Goal: Task Accomplishment & Management: Use online tool/utility

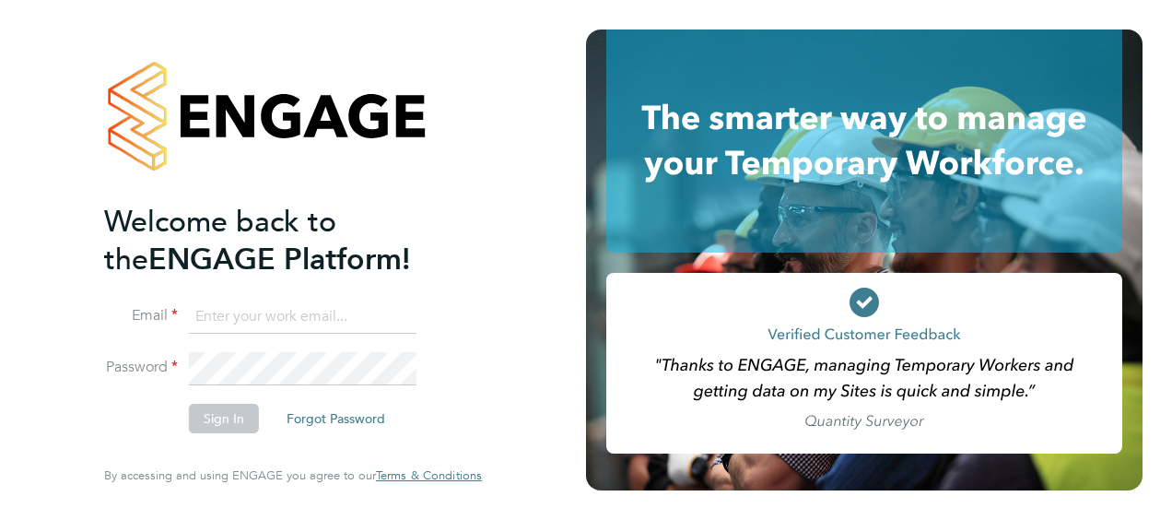
type input "Adrian.Faur@vistry.co.uk"
click at [217, 420] on button "Sign In" at bounding box center [224, 418] width 70 height 29
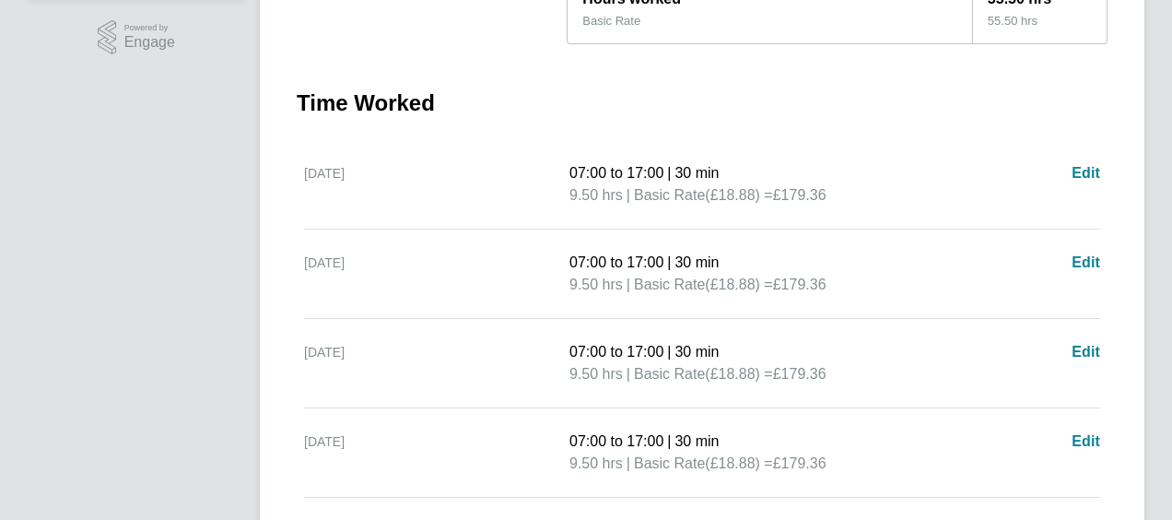
scroll to position [844, 0]
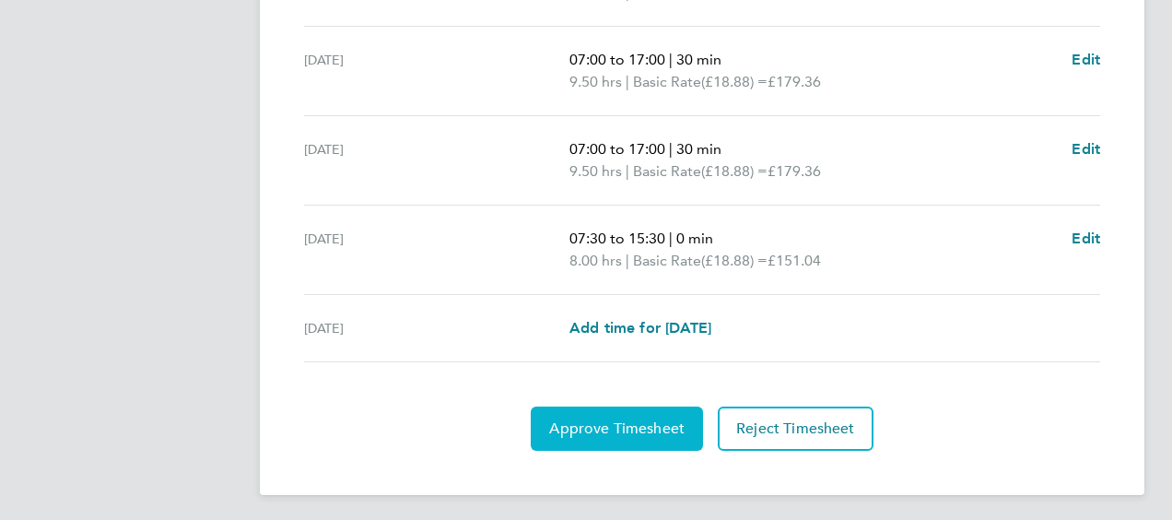
click at [571, 422] on span "Approve Timesheet" at bounding box center [616, 428] width 135 height 18
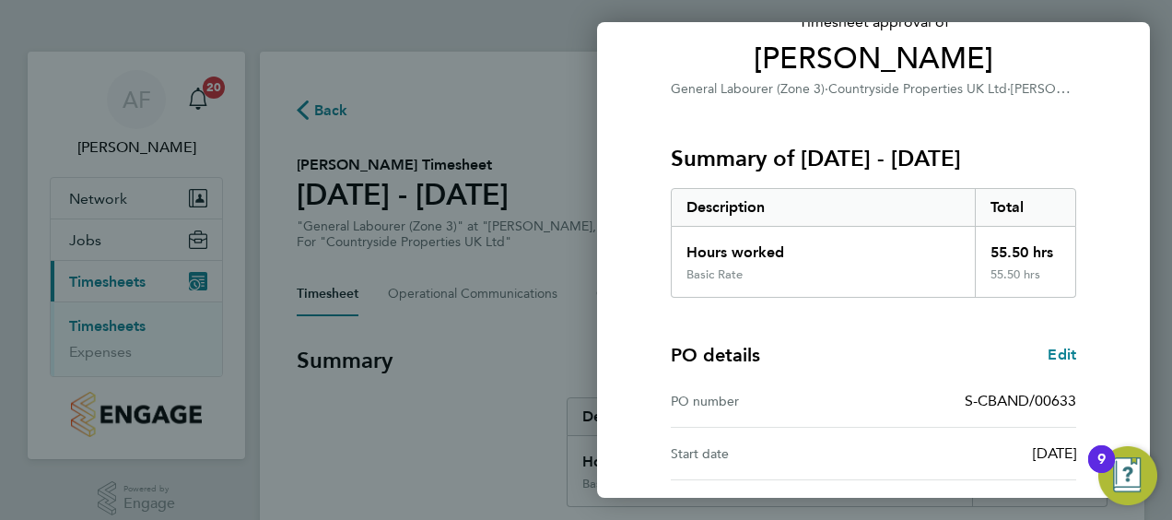
scroll to position [361, 0]
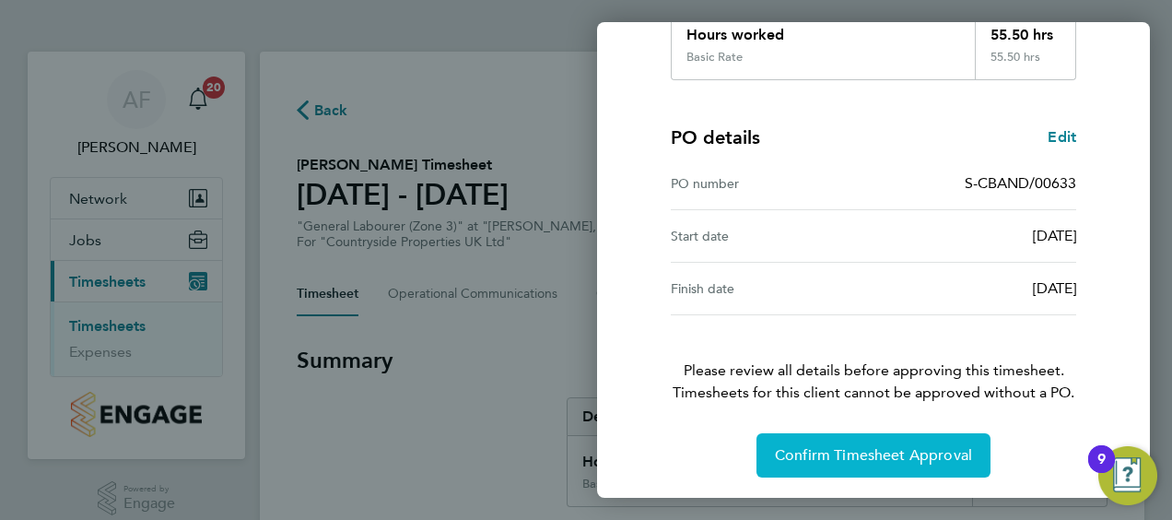
click at [846, 453] on span "Confirm Timesheet Approval" at bounding box center [873, 455] width 197 height 18
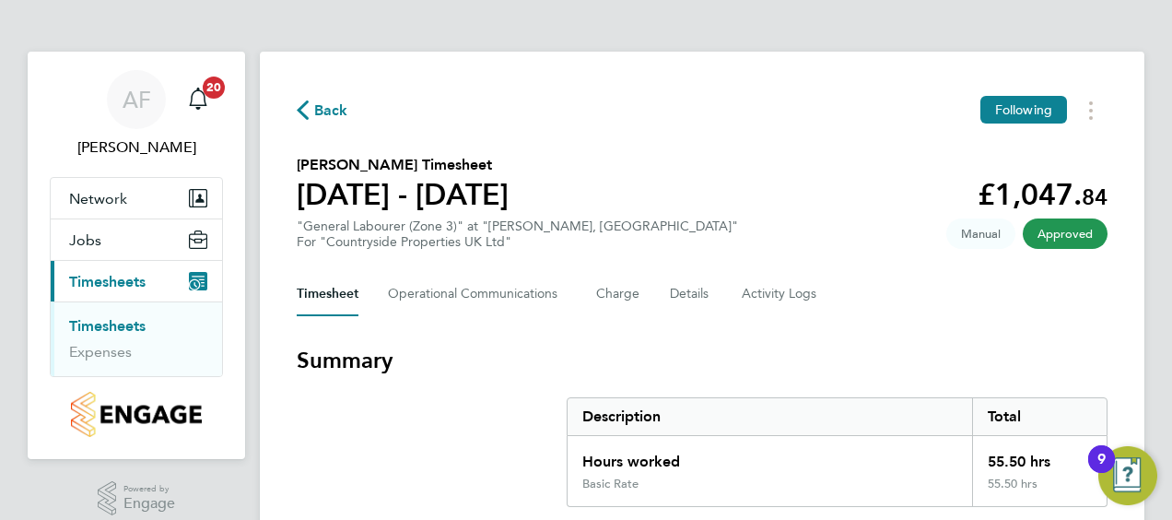
click at [105, 276] on span "Timesheets" at bounding box center [107, 282] width 76 height 18
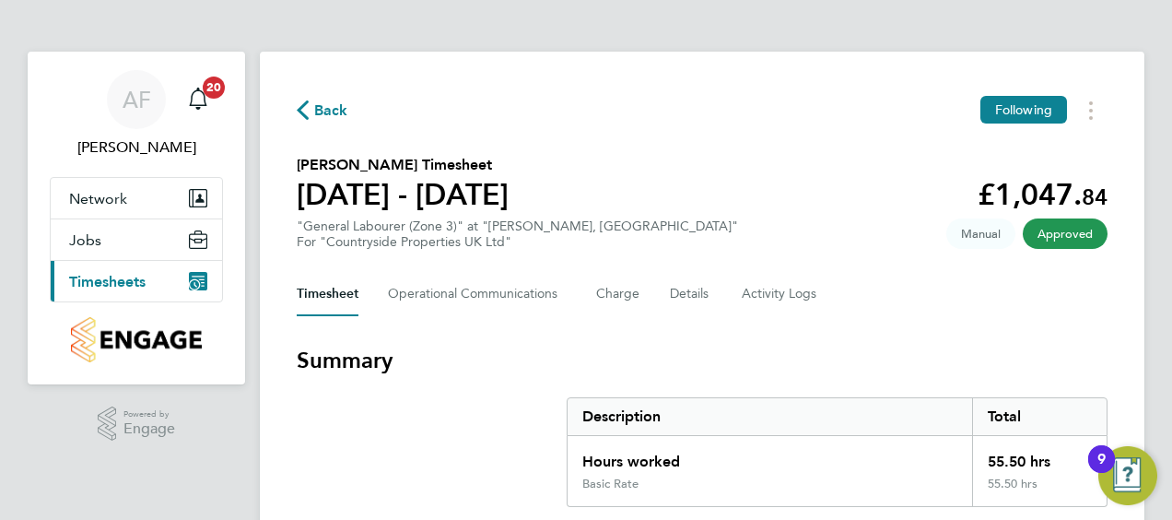
click at [105, 282] on span "Timesheets" at bounding box center [107, 282] width 76 height 18
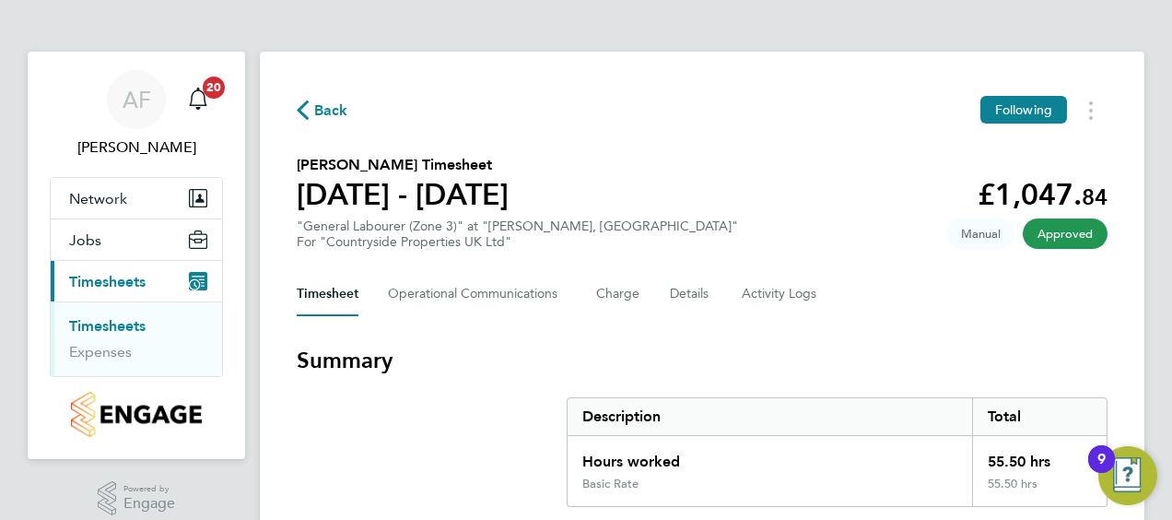
click at [114, 324] on link "Timesheets" at bounding box center [107, 326] width 76 height 18
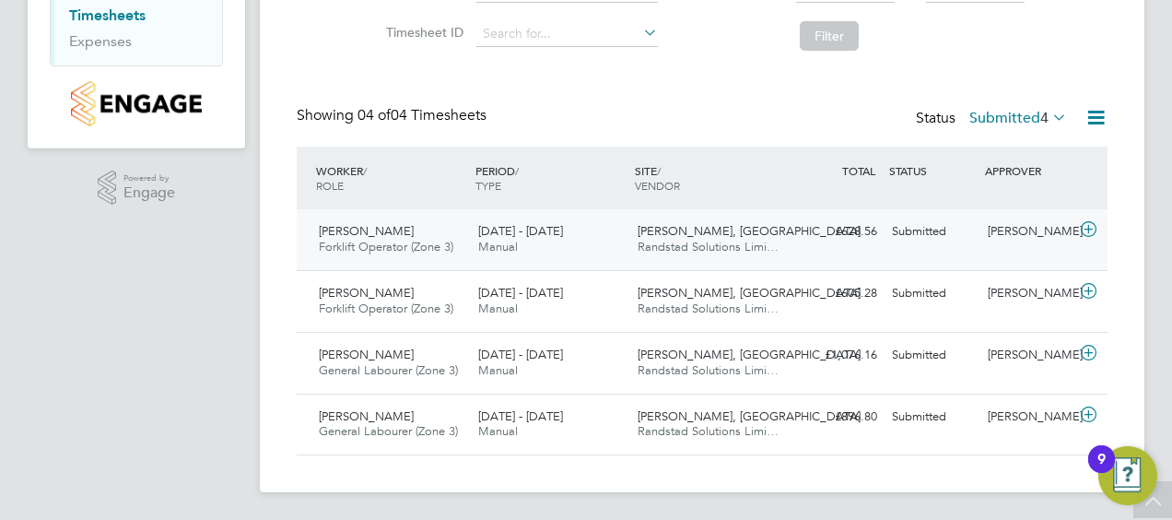
click at [382, 249] on span "Forklift Operator (Zone 3)" at bounding box center [386, 247] width 135 height 16
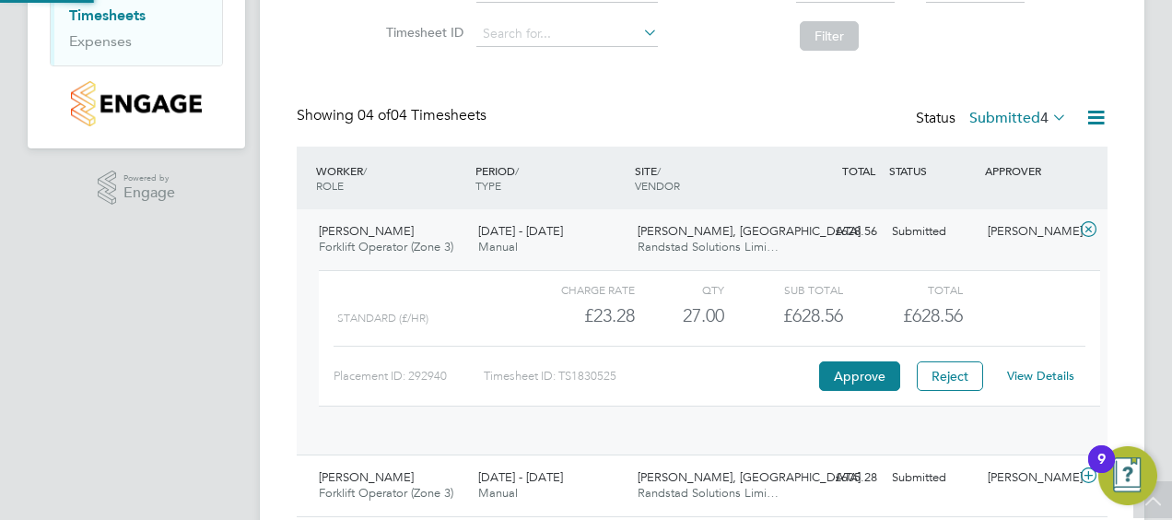
scroll to position [31, 180]
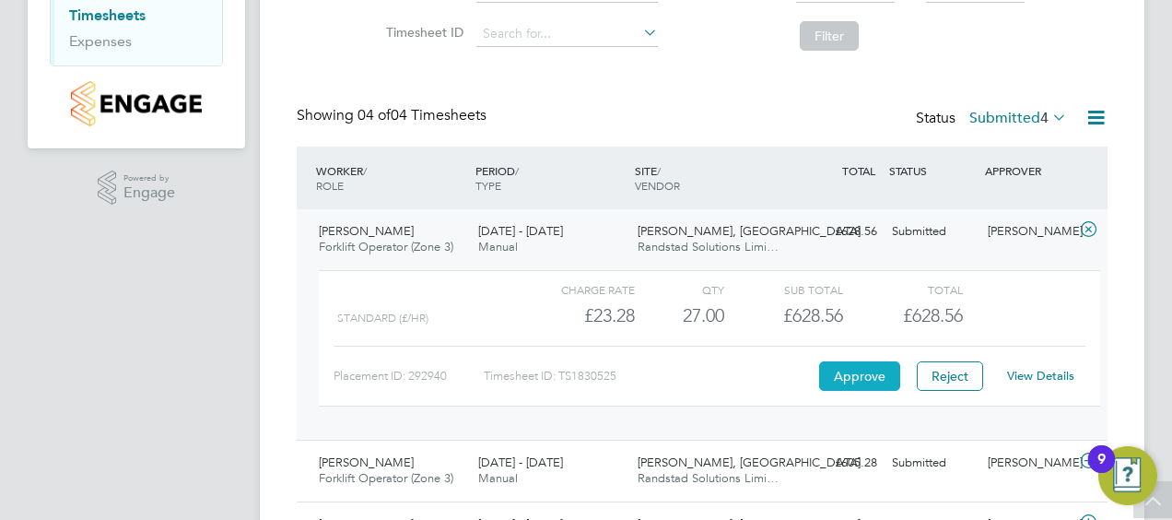
click at [849, 365] on button "Approve" at bounding box center [859, 375] width 81 height 29
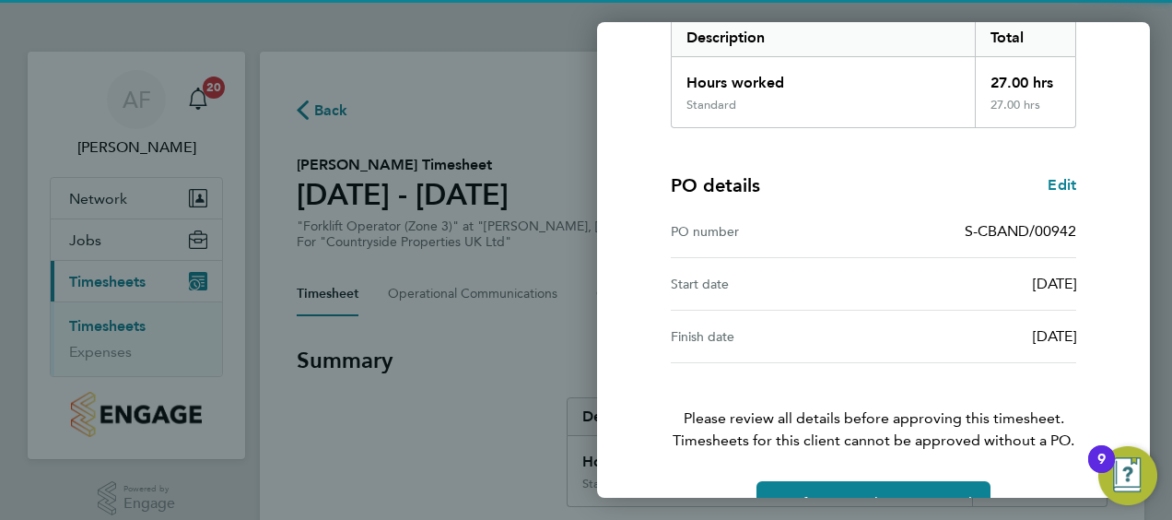
scroll to position [361, 0]
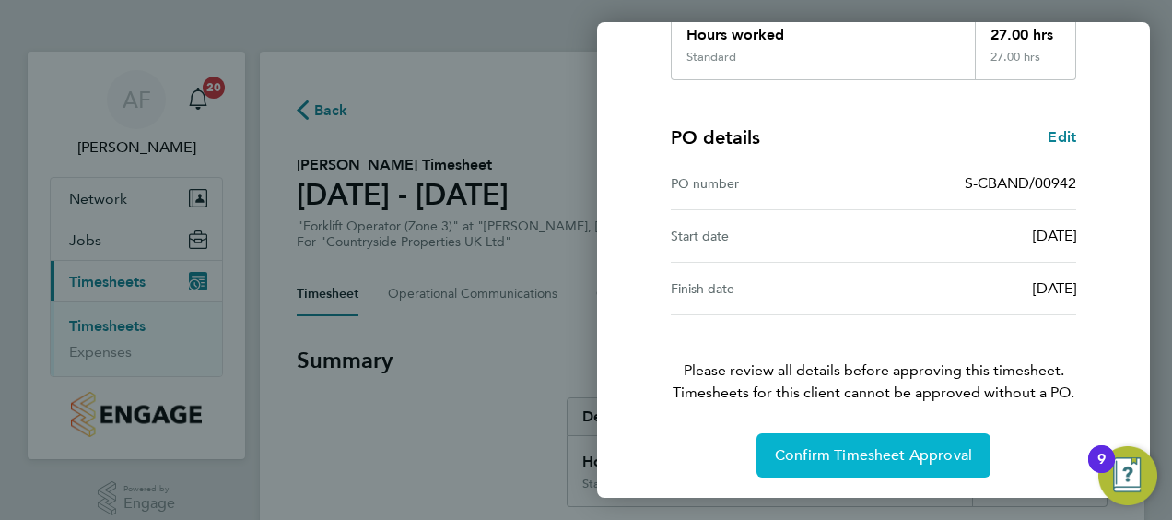
click at [822, 450] on span "Confirm Timesheet Approval" at bounding box center [873, 455] width 197 height 18
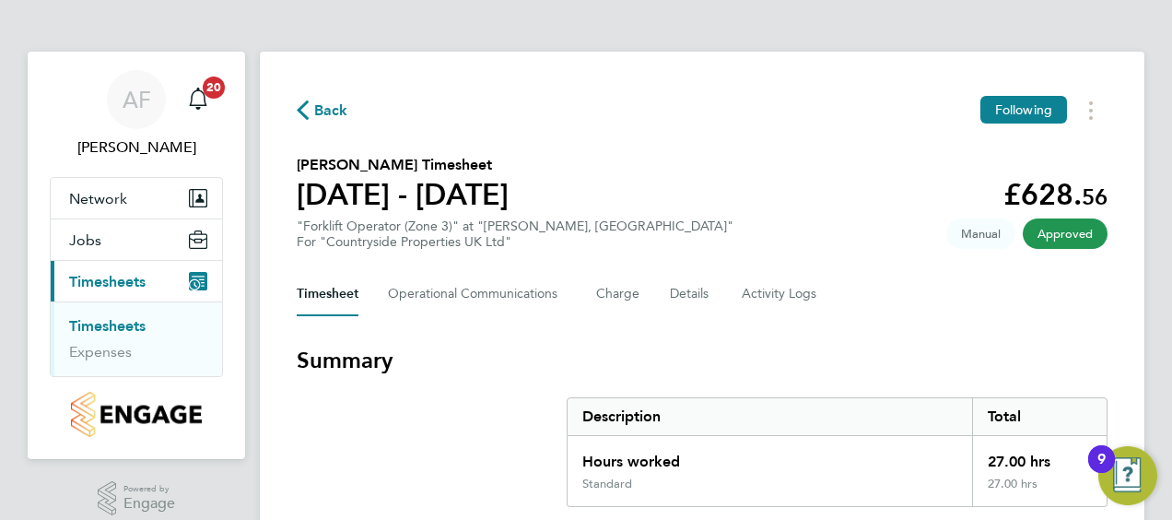
click at [113, 275] on span "Timesheets" at bounding box center [107, 282] width 76 height 18
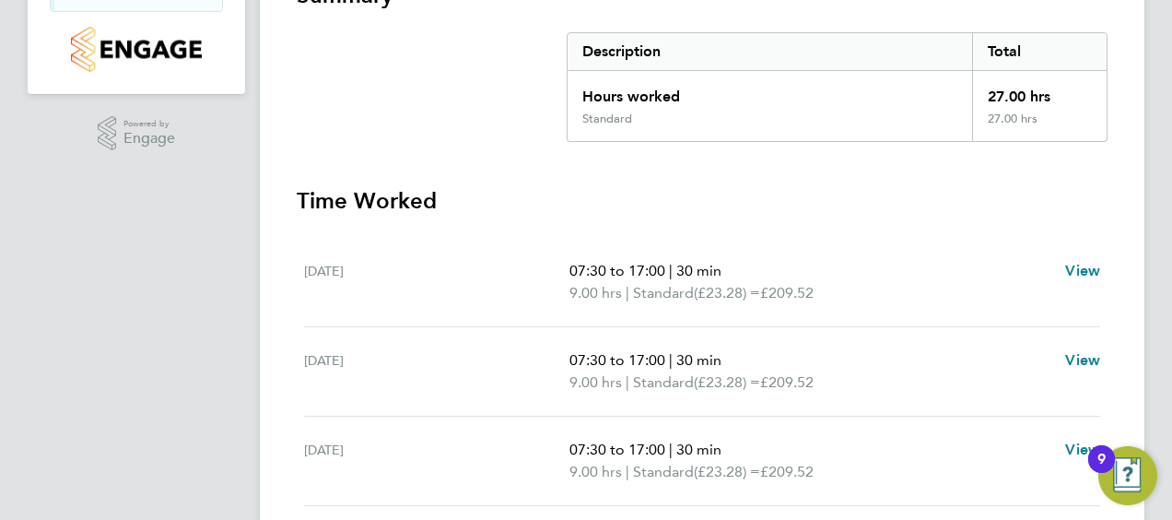
scroll to position [137, 0]
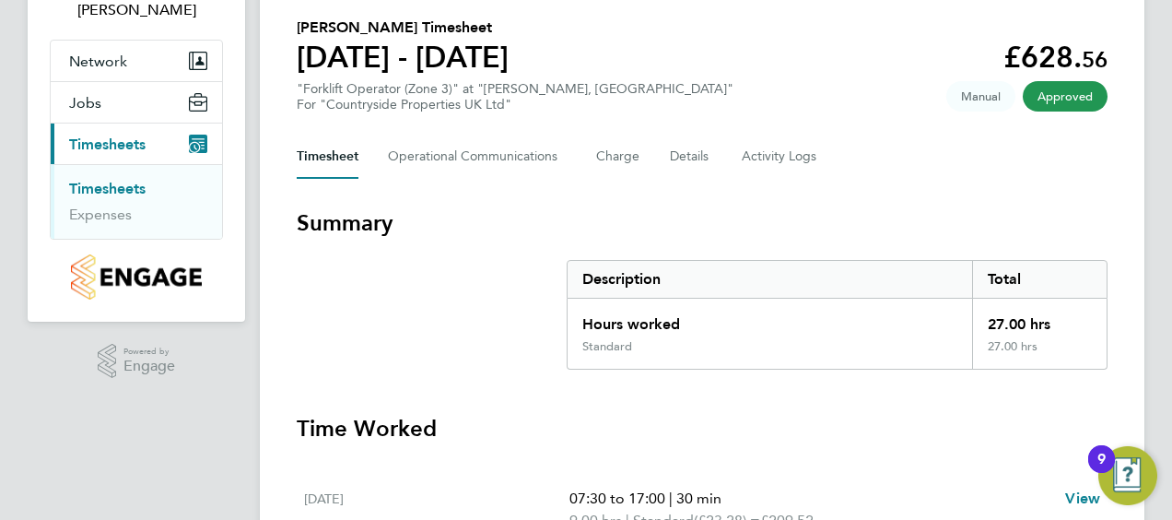
click at [108, 187] on link "Timesheets" at bounding box center [107, 189] width 76 height 18
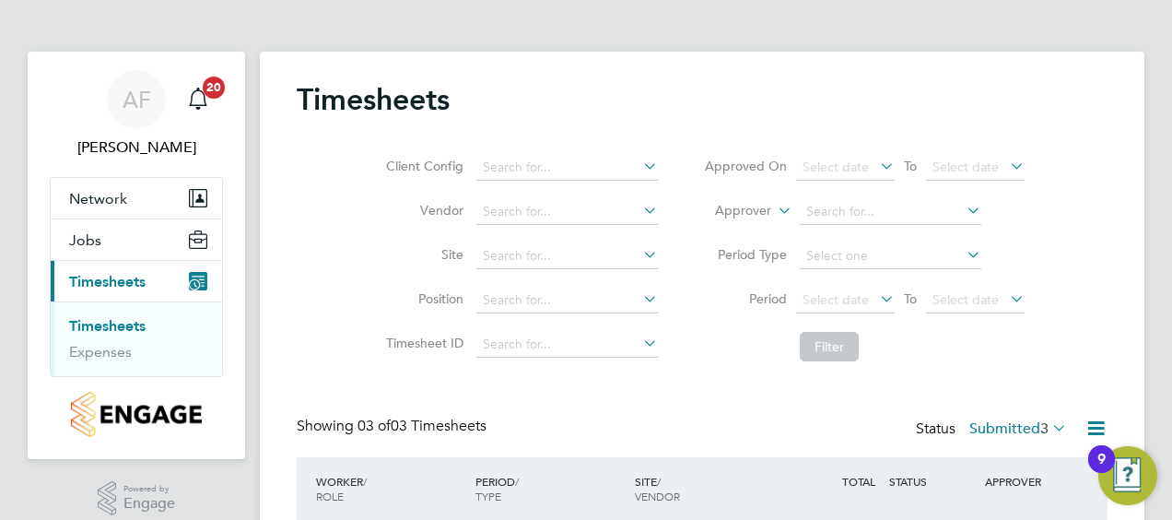
click at [116, 282] on span "Timesheets" at bounding box center [107, 282] width 76 height 18
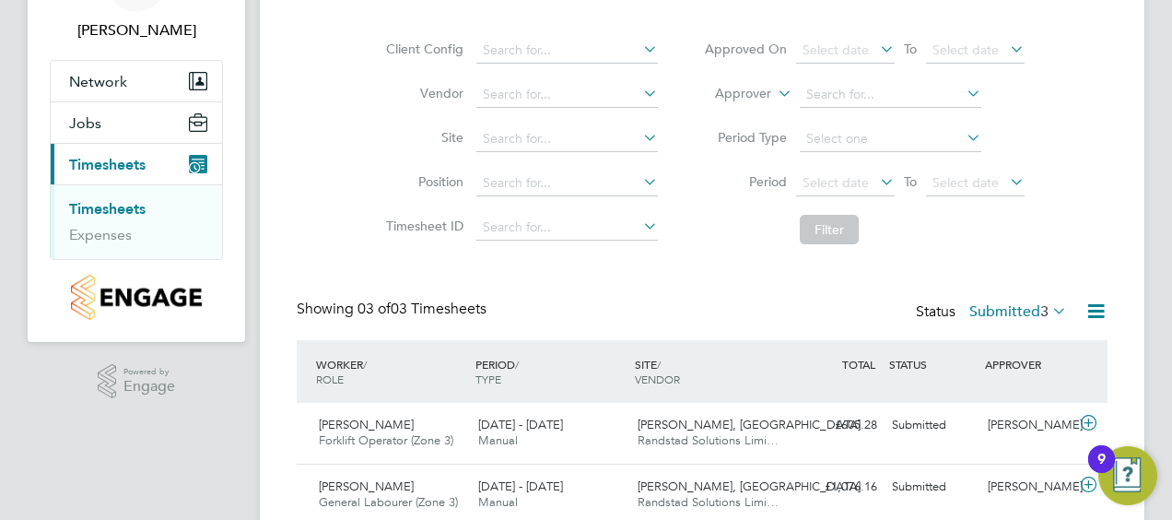
scroll to position [249, 0]
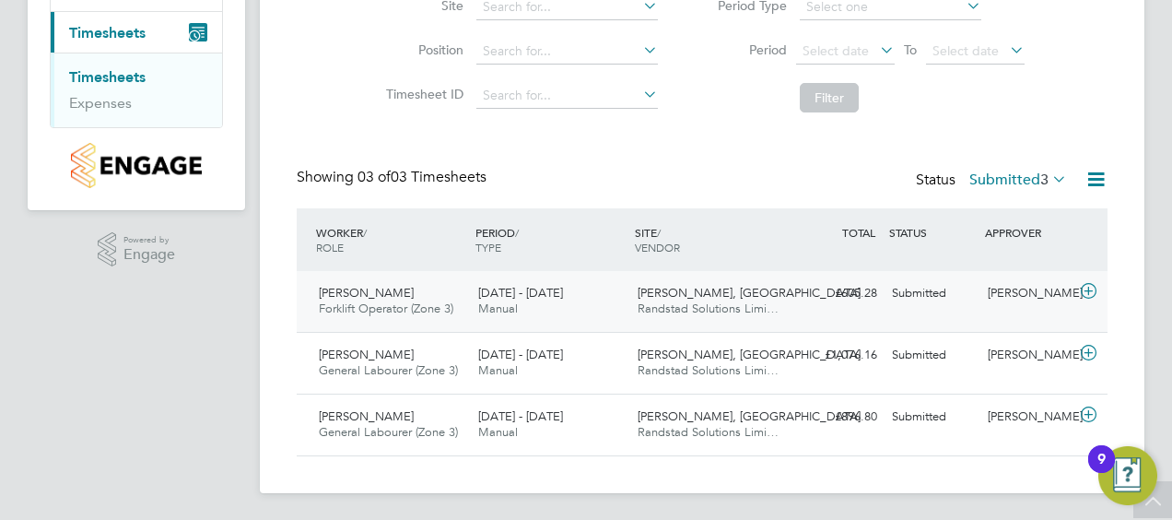
click at [372, 299] on div "Nikolay Dimitrov Forklift Operator (Zone 3) 22 - 28 Sep 2025" at bounding box center [390, 301] width 159 height 46
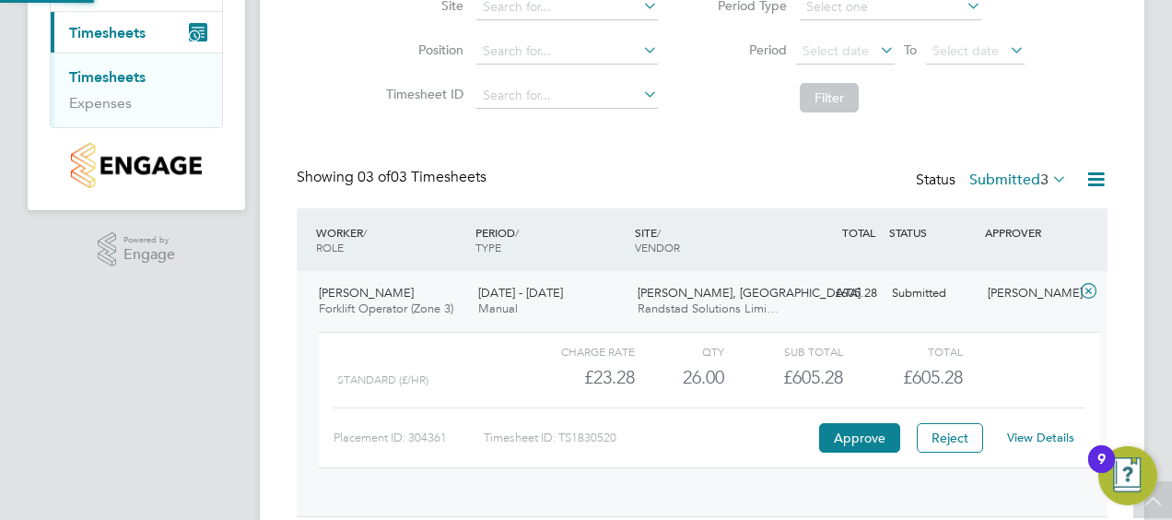
scroll to position [31, 180]
click at [880, 440] on button "Approve" at bounding box center [859, 437] width 81 height 29
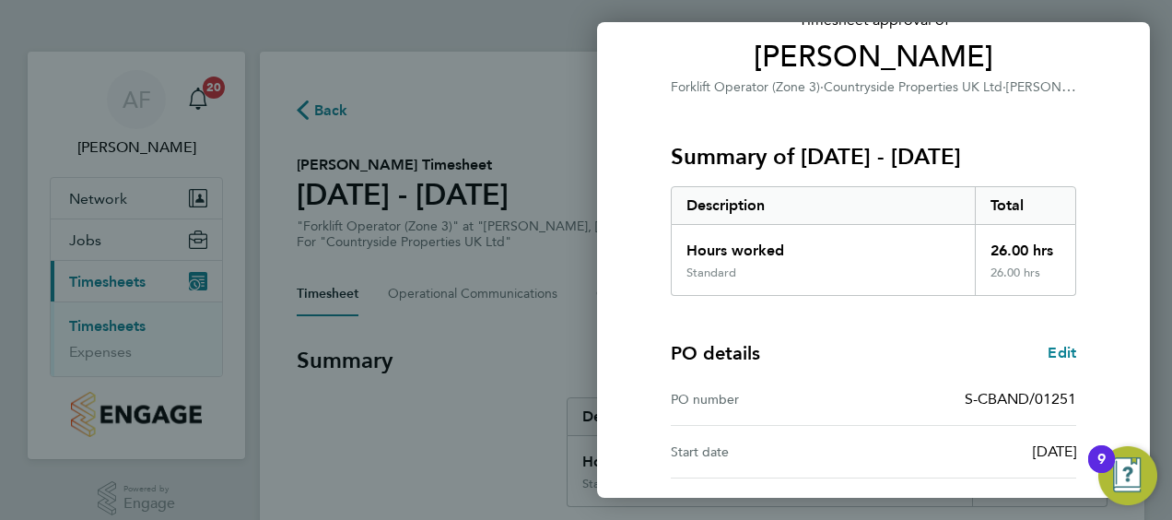
scroll to position [361, 0]
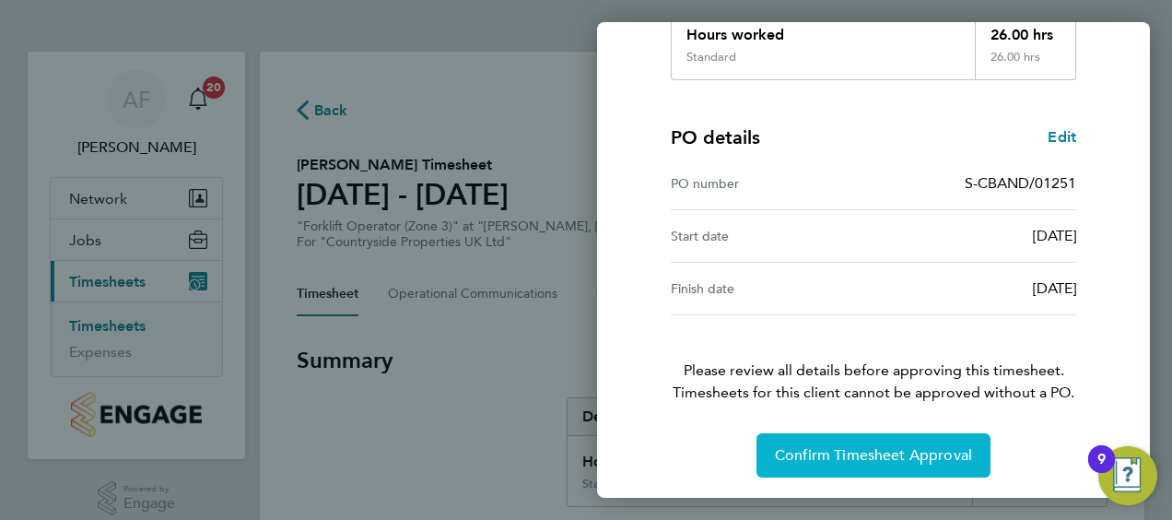
click at [824, 446] on span "Confirm Timesheet Approval" at bounding box center [873, 455] width 197 height 18
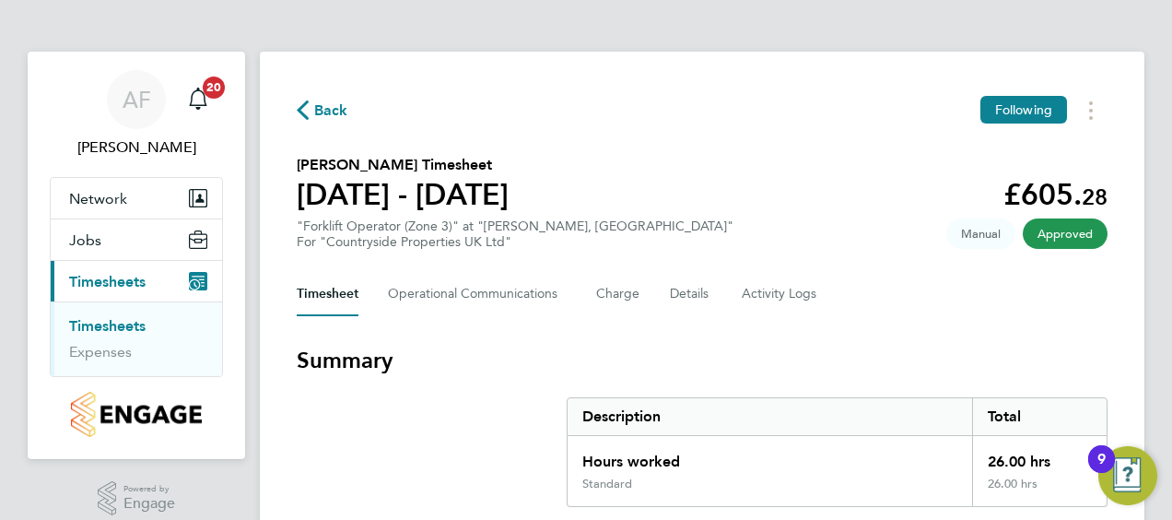
click at [88, 318] on link "Timesheets" at bounding box center [107, 326] width 76 height 18
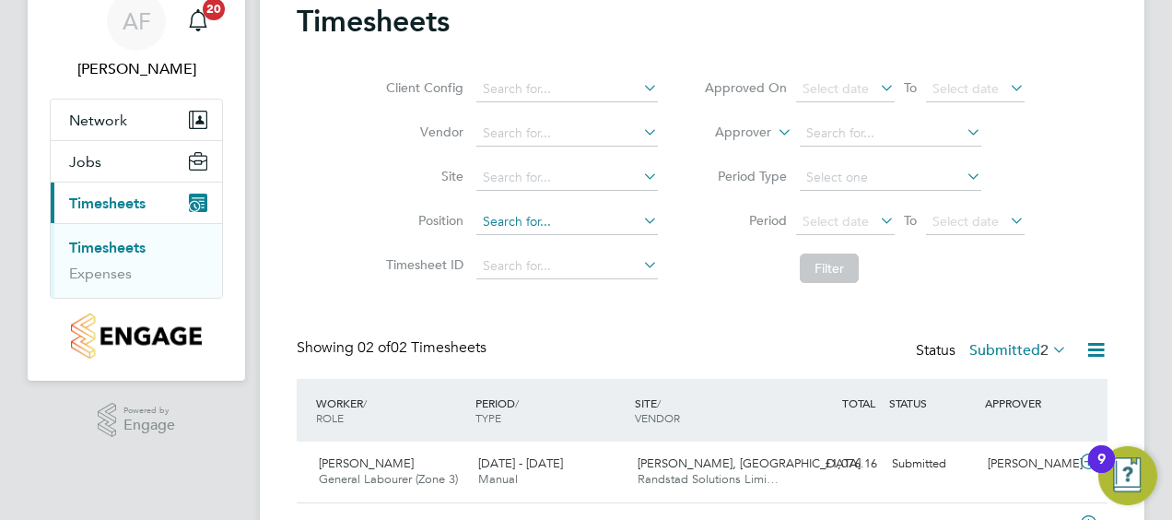
scroll to position [188, 0]
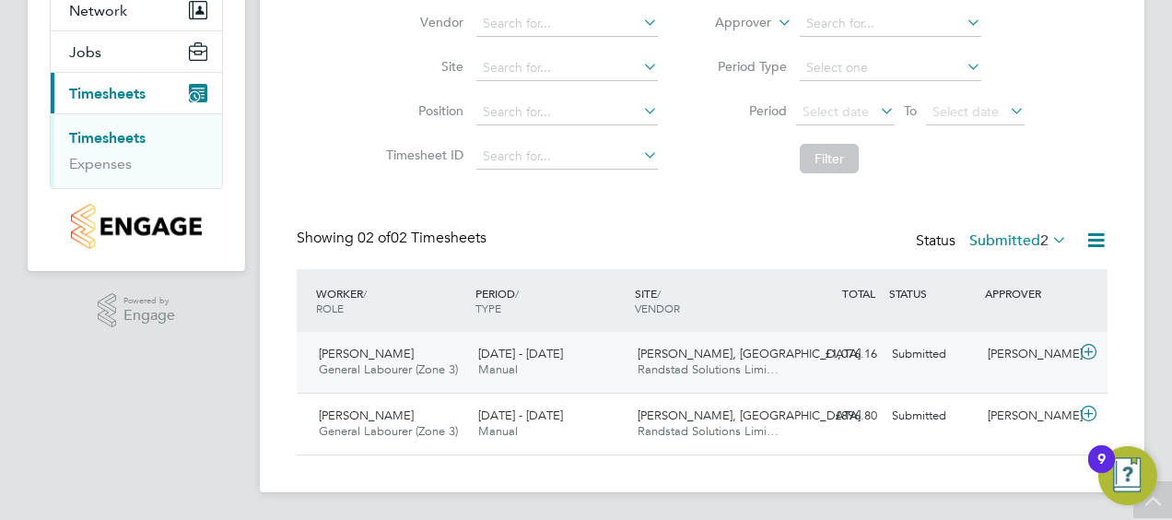
click at [356, 365] on span "General Labourer (Zone 3)" at bounding box center [388, 369] width 139 height 16
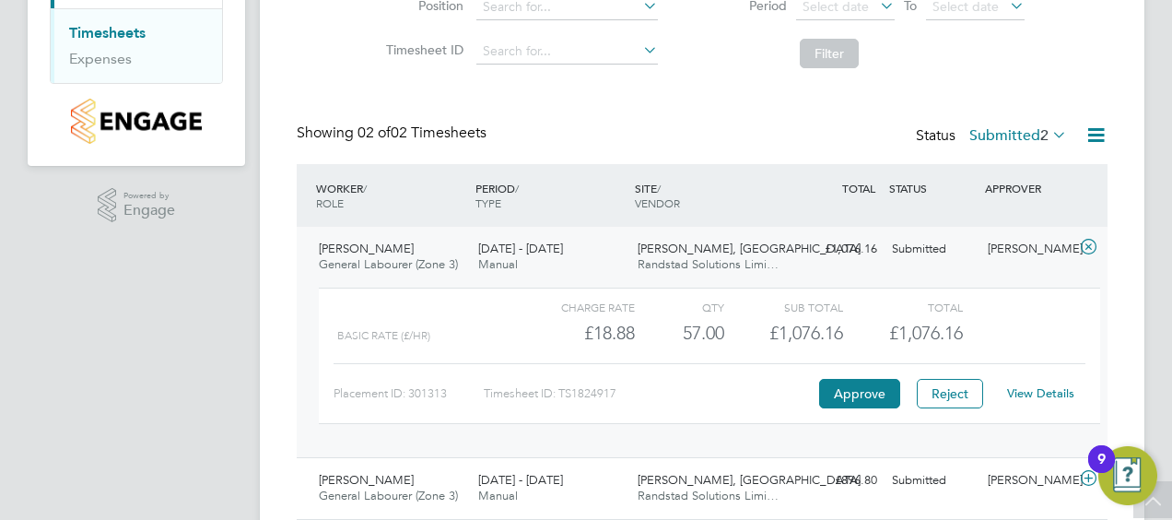
scroll to position [357, 0]
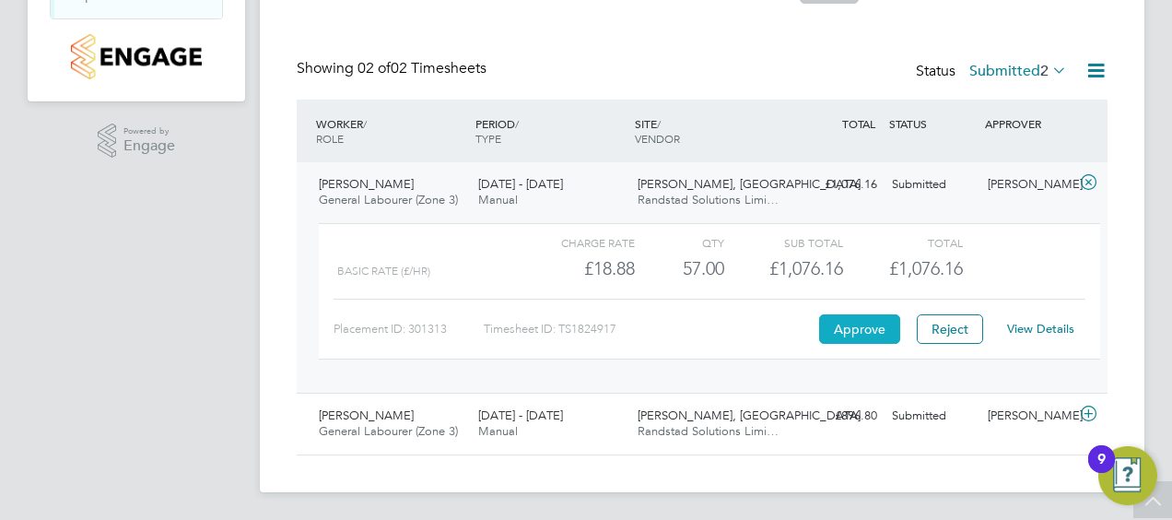
click at [844, 329] on button "Approve" at bounding box center [859, 328] width 81 height 29
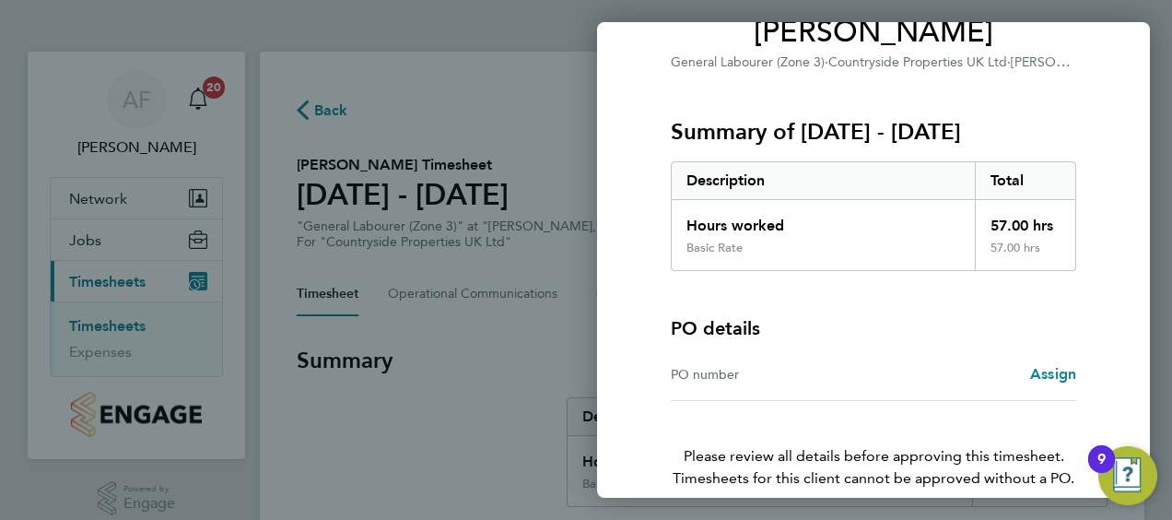
scroll to position [256, 0]
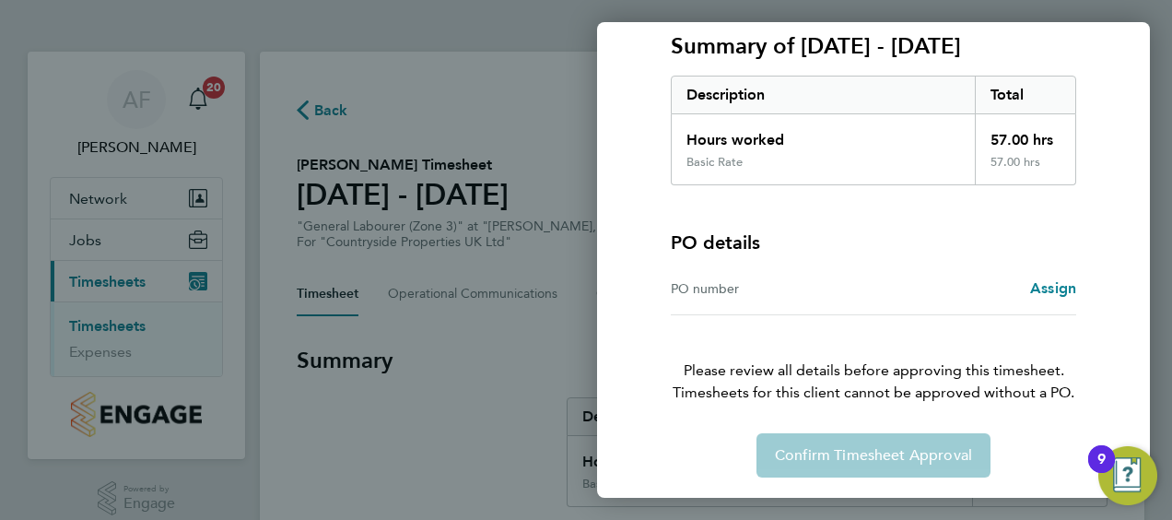
click at [807, 451] on div "Confirm Timesheet Approval" at bounding box center [874, 455] width 450 height 44
click at [449, 265] on div "Back Timesheet approval of [PERSON_NAME] General Labourer (Zone 3) · Countrysid…" at bounding box center [586, 260] width 1172 height 520
click at [112, 279] on div "Back Timesheet approval of [PERSON_NAME] General Labourer (Zone 3) · Countrysid…" at bounding box center [586, 260] width 1172 height 520
click at [516, 327] on div "Back Timesheet approval of [PERSON_NAME] General Labourer (Zone 3) · Countrysid…" at bounding box center [586, 260] width 1172 height 520
click at [100, 323] on div "Back Timesheet approval of [PERSON_NAME] General Labourer (Zone 3) · Countrysid…" at bounding box center [586, 260] width 1172 height 520
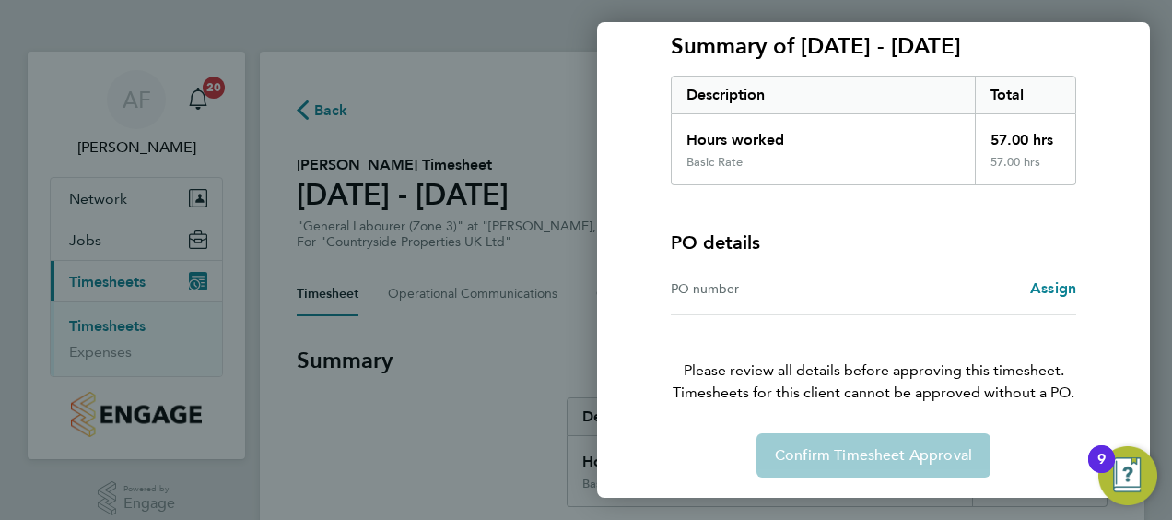
click at [106, 303] on div "Back Timesheet approval of [PERSON_NAME] General Labourer (Zone 3) · Countrysid…" at bounding box center [586, 260] width 1172 height 520
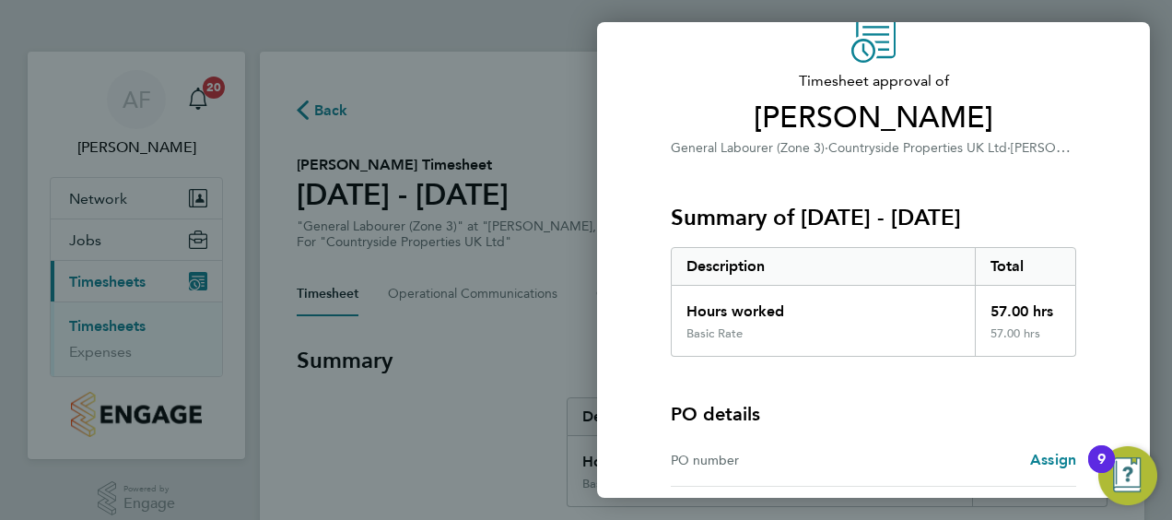
scroll to position [0, 0]
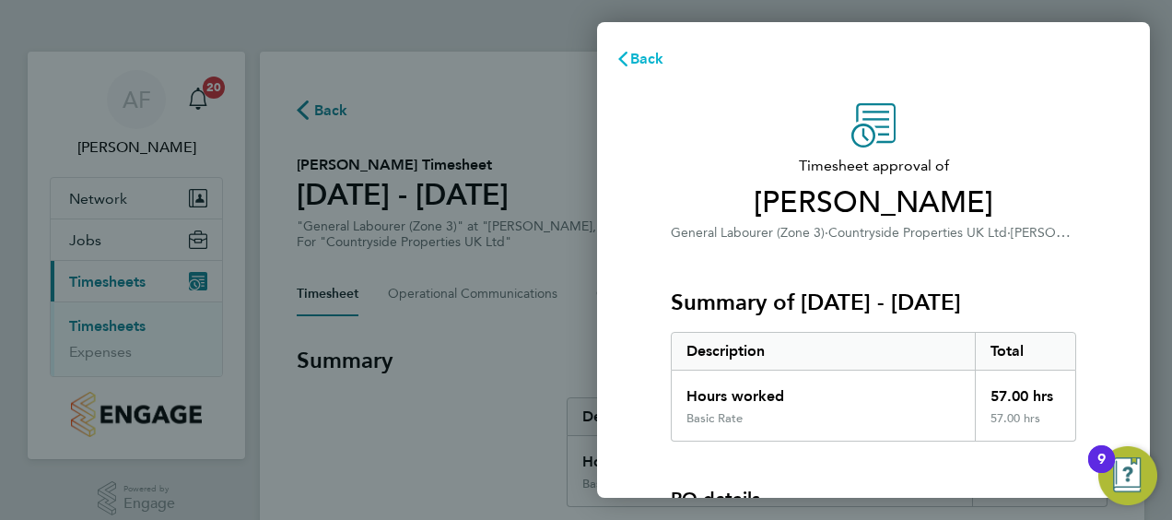
click at [634, 64] on span "Back" at bounding box center [647, 59] width 34 height 18
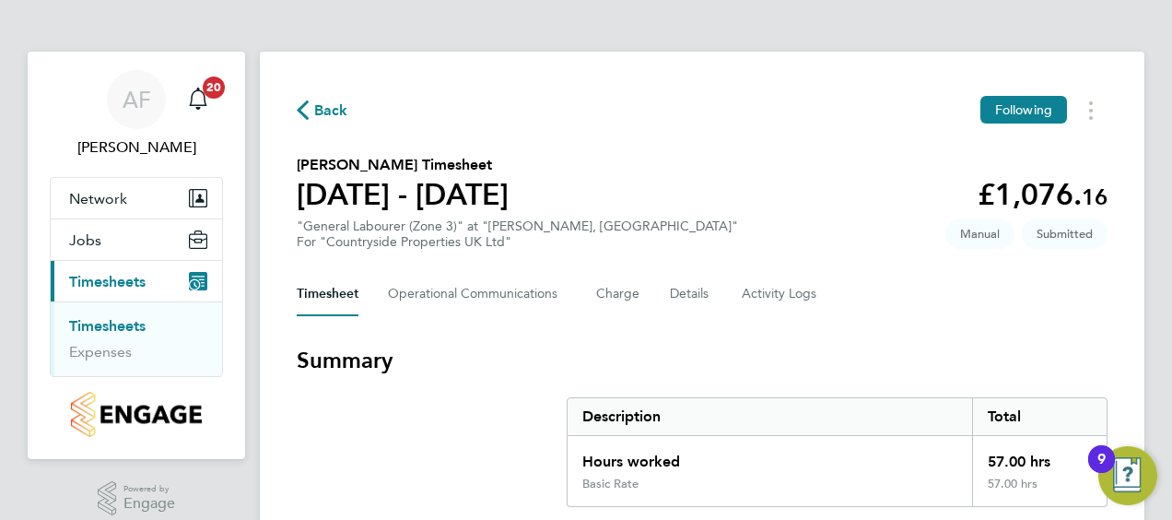
click at [133, 320] on link "Timesheets" at bounding box center [107, 326] width 76 height 18
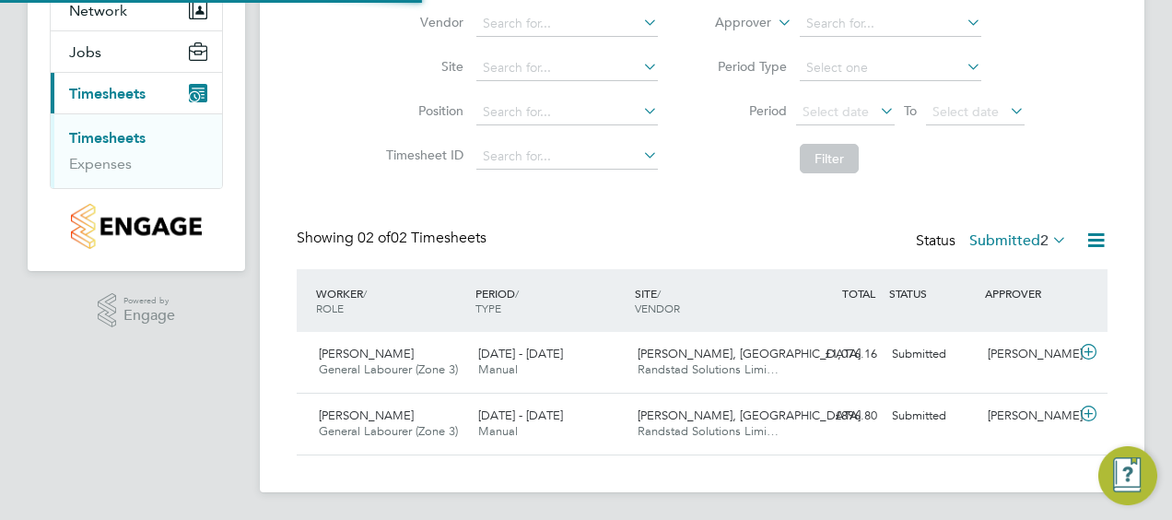
scroll to position [46, 159]
click at [398, 426] on span "General Labourer (Zone 3)" at bounding box center [388, 431] width 139 height 16
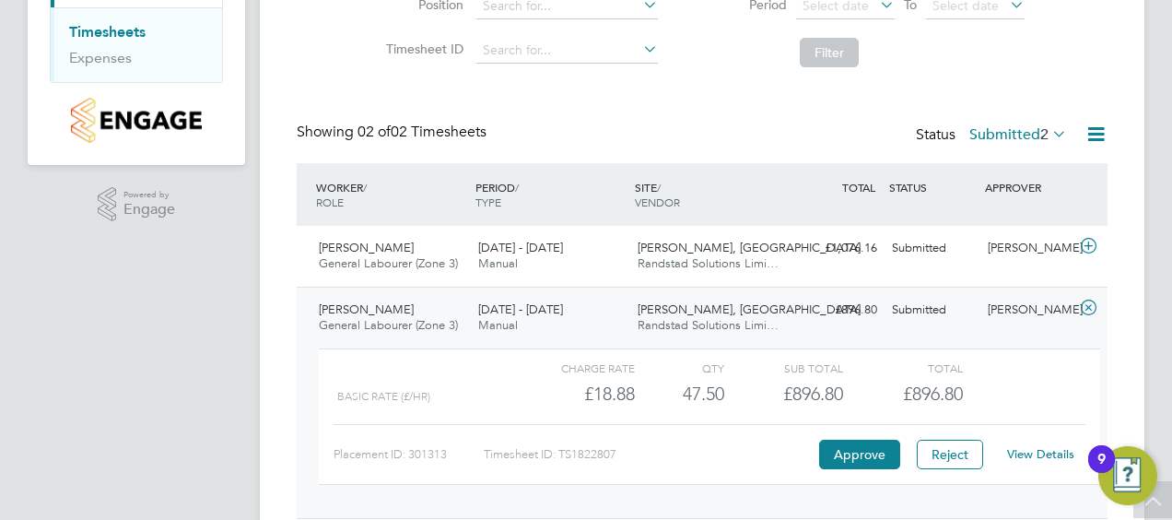
scroll to position [357, 0]
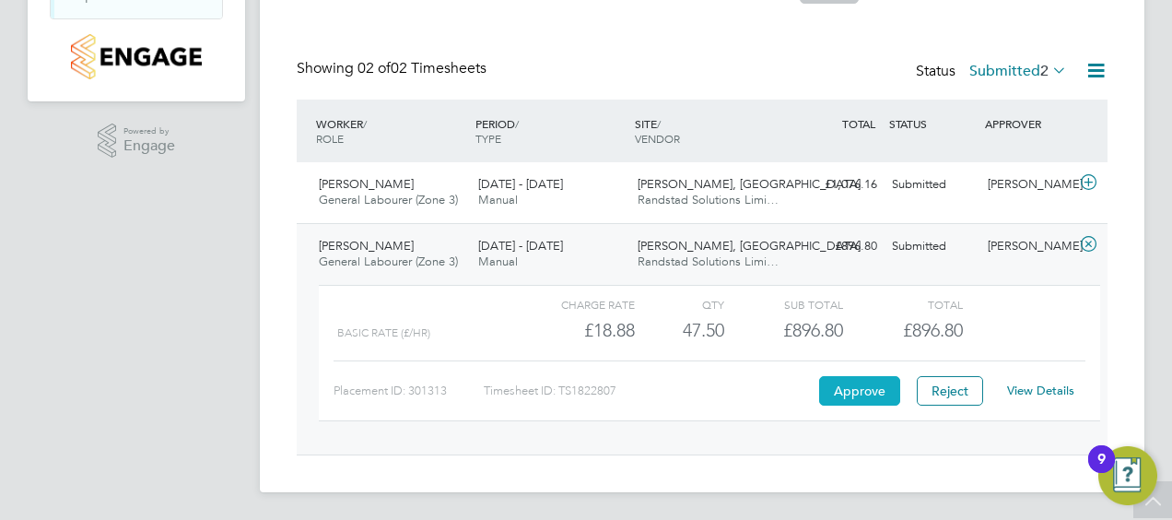
click at [848, 392] on button "Approve" at bounding box center [859, 390] width 81 height 29
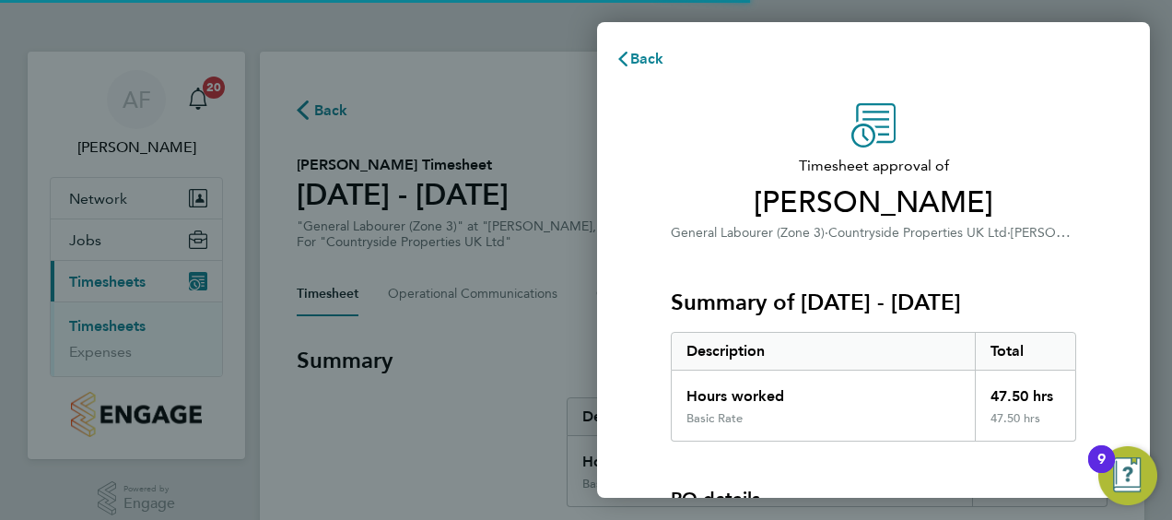
scroll to position [256, 0]
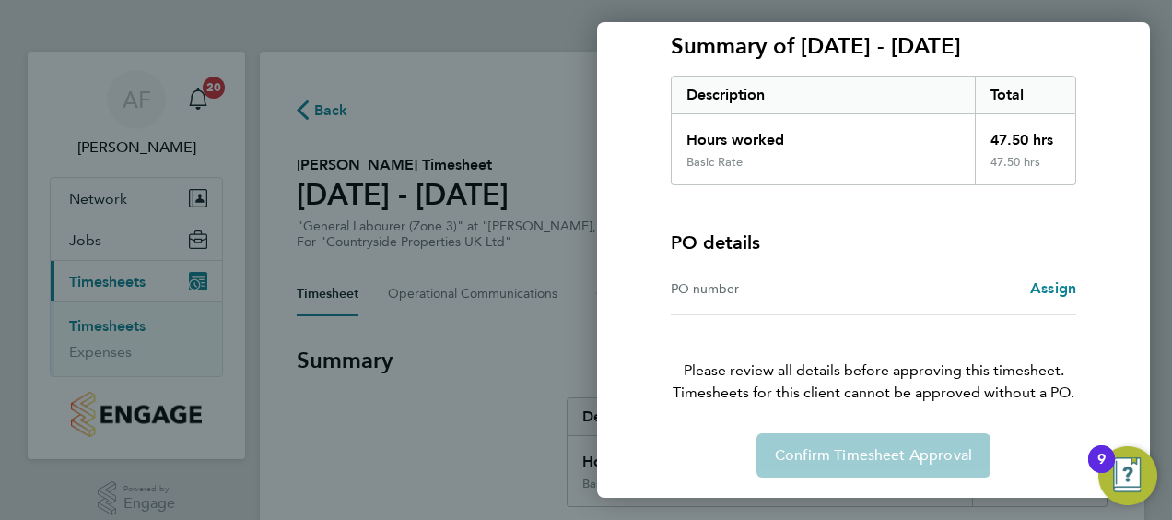
click at [491, 93] on div "Back Timesheet approval of [PERSON_NAME] General Labourer (Zone 3) · Countrysid…" at bounding box center [586, 260] width 1172 height 520
click at [636, 56] on div "Timesheet approval of [PERSON_NAME] General Labourer (Zone 3) · Countryside Pro…" at bounding box center [873, 162] width 553 height 674
click at [242, 190] on div "Back Timesheet approval of [PERSON_NAME] General Labourer (Zone 3) · Countrysid…" at bounding box center [586, 260] width 1172 height 520
